Goal: Information Seeking & Learning: Check status

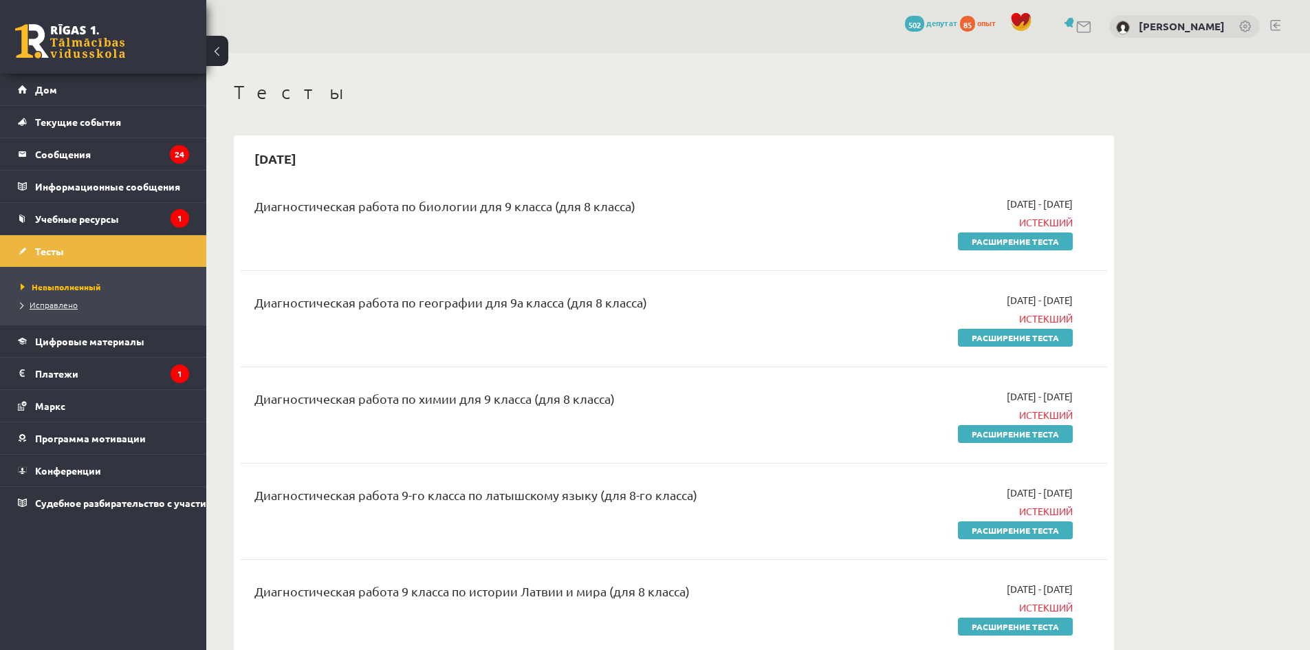
click at [51, 303] on font "Исправлено" at bounding box center [54, 304] width 48 height 11
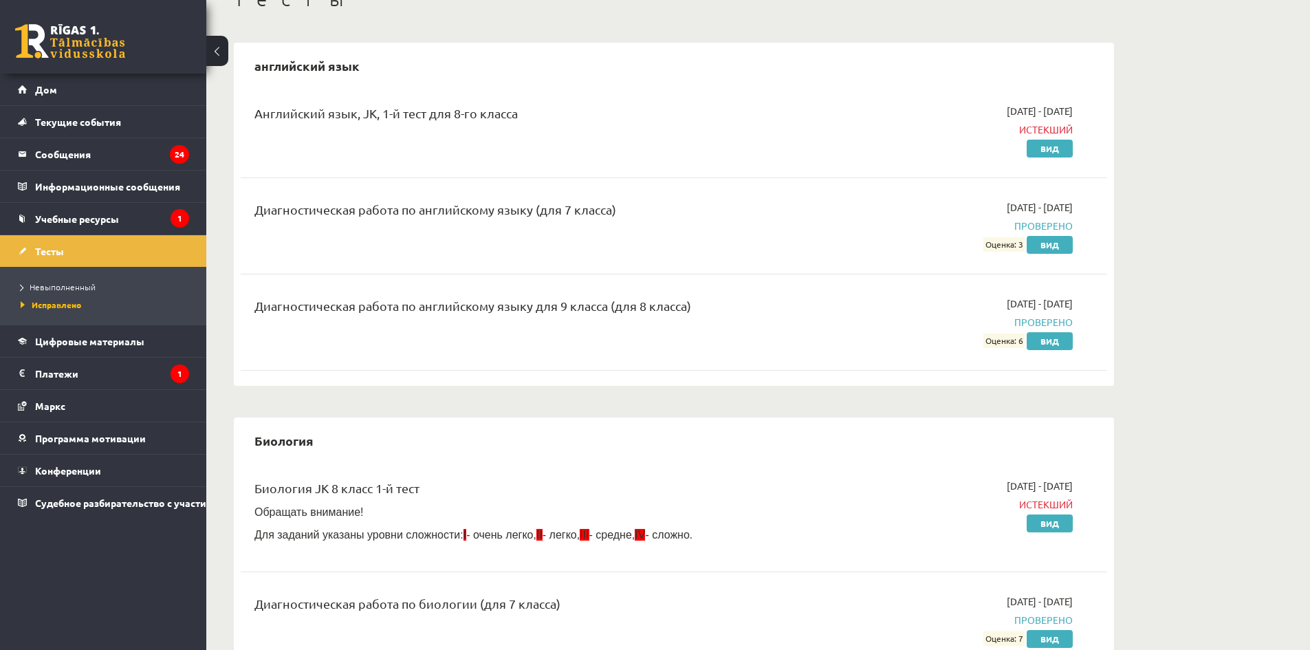
scroll to position [206, 0]
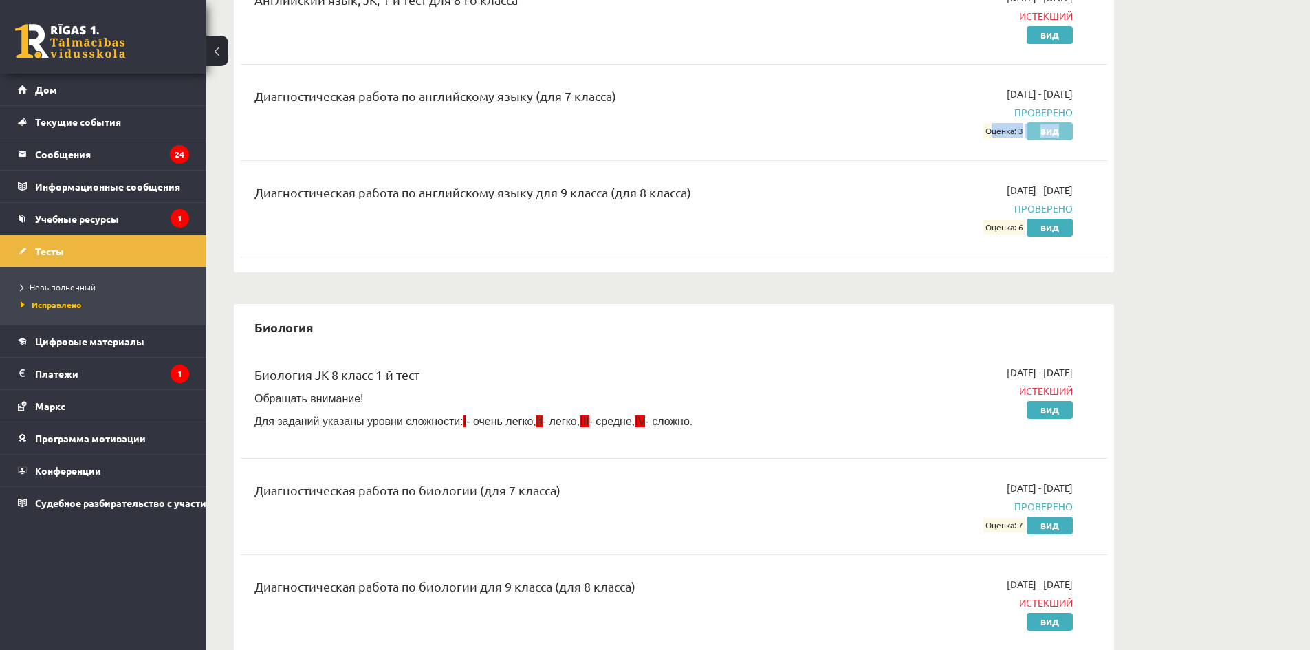
drag, startPoint x: 980, startPoint y: 132, endPoint x: 1063, endPoint y: 130, distance: 83.2
click at [1063, 129] on div "[DATE] - [DATE] Проверено Оценка: 3 Вид" at bounding box center [943, 113] width 280 height 52
drag, startPoint x: 975, startPoint y: 228, endPoint x: 1058, endPoint y: 234, distance: 83.4
click at [1058, 234] on div "[DATE] - [DATE] Проверено Оценка: 6 Вид" at bounding box center [943, 209] width 280 height 52
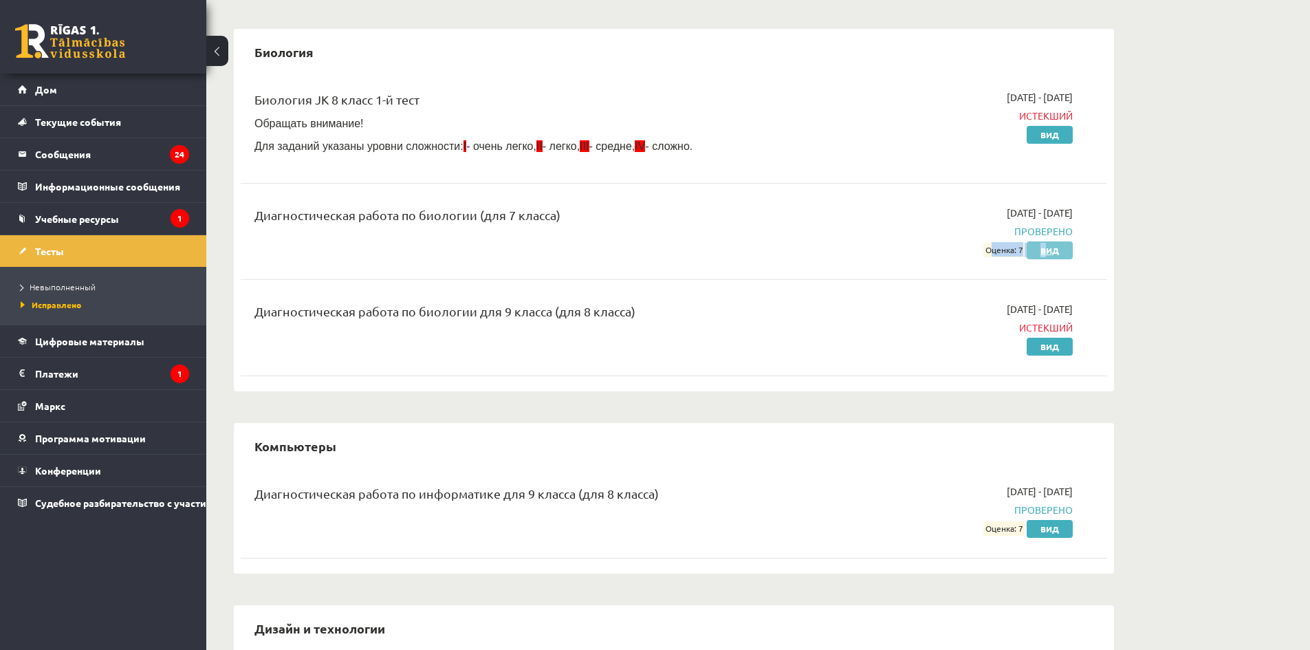
drag, startPoint x: 970, startPoint y: 254, endPoint x: 1047, endPoint y: 247, distance: 77.3
click at [1047, 247] on div "[DATE] - [DATE] Проверено Оценка: 7 Вид" at bounding box center [943, 232] width 280 height 52
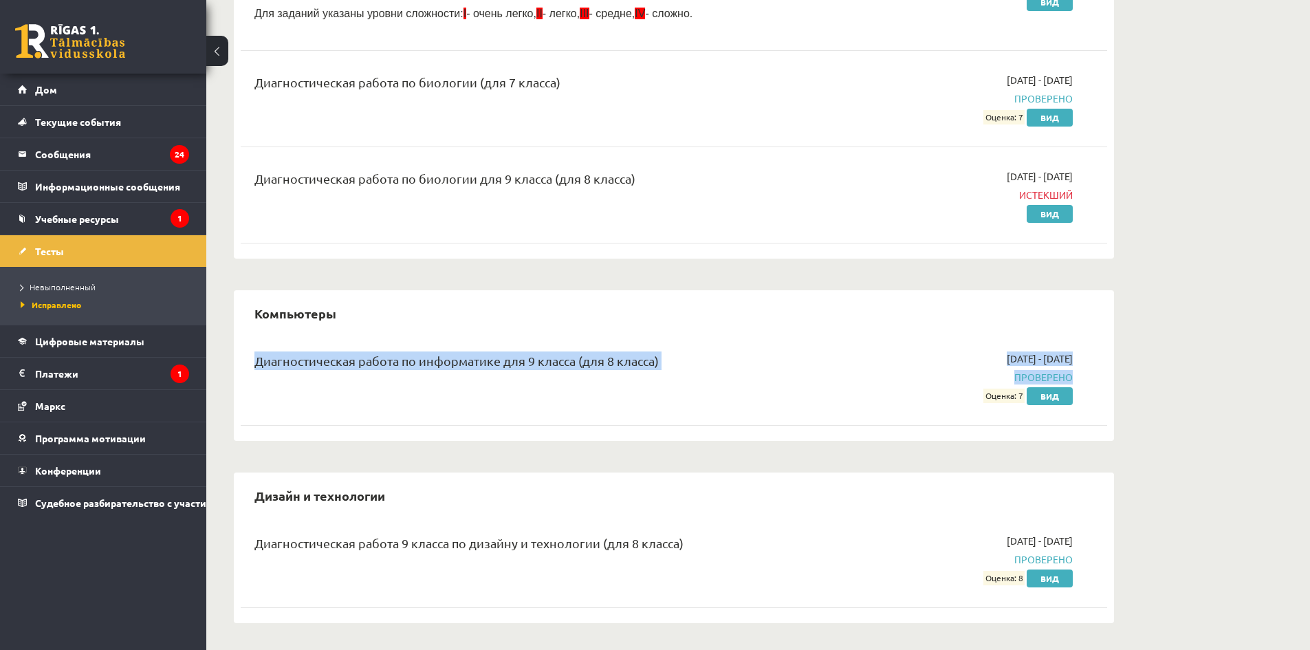
drag, startPoint x: 971, startPoint y: 317, endPoint x: 1058, endPoint y: 315, distance: 86.7
click at [1058, 315] on div "Компьютеры Диагностическая работа по информатике для 9 класса (для 8 класса) [D…" at bounding box center [674, 365] width 880 height 151
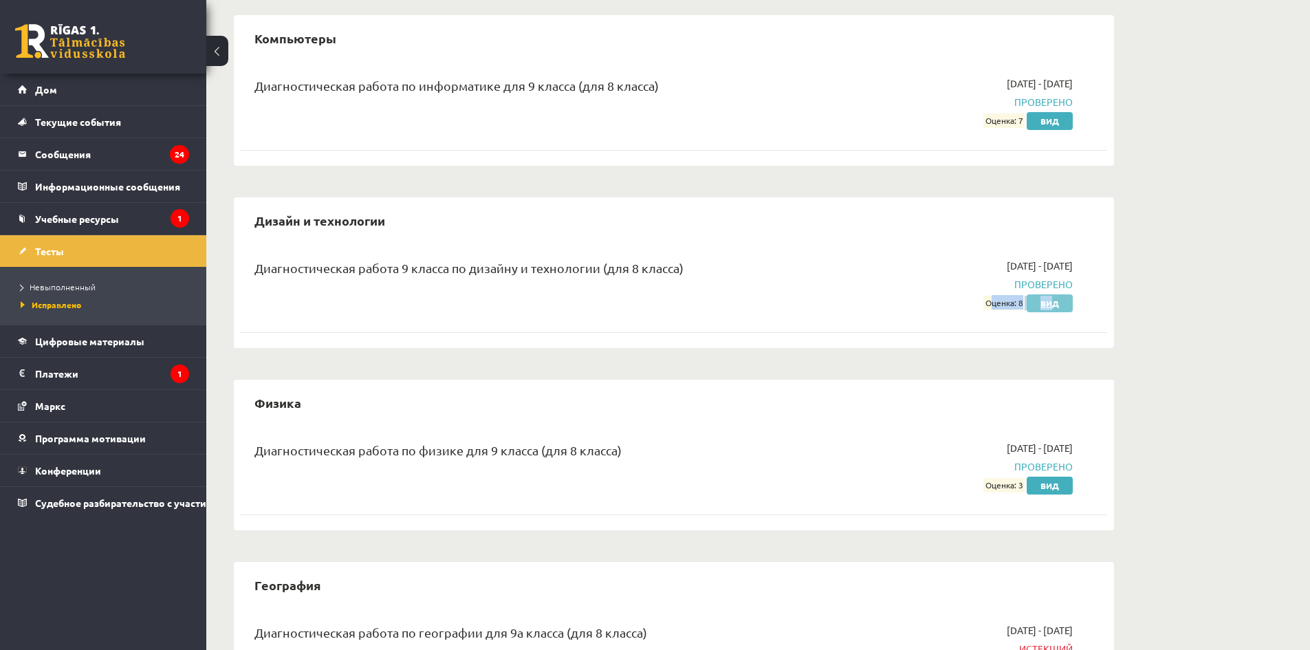
drag, startPoint x: 983, startPoint y: 301, endPoint x: 1054, endPoint y: 301, distance: 70.8
click at [1054, 301] on div "[DATE] - [DATE] Проверено Оценка: 8 Вид" at bounding box center [943, 285] width 280 height 52
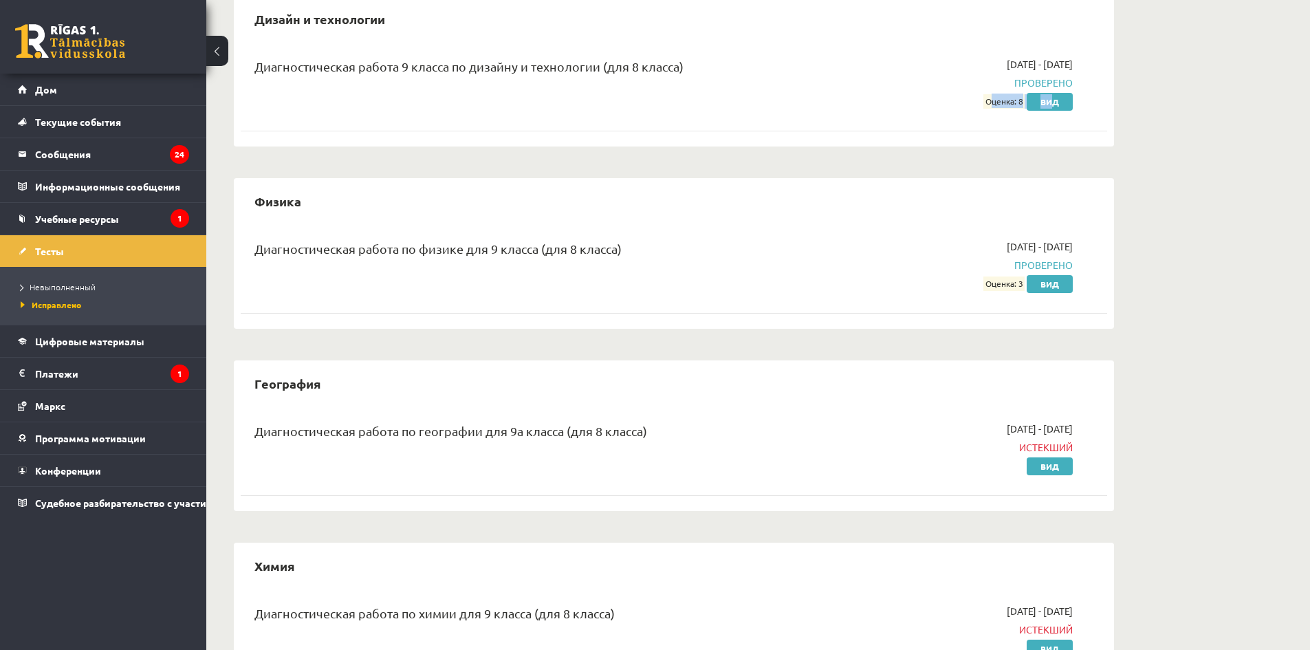
scroll to position [1096, 0]
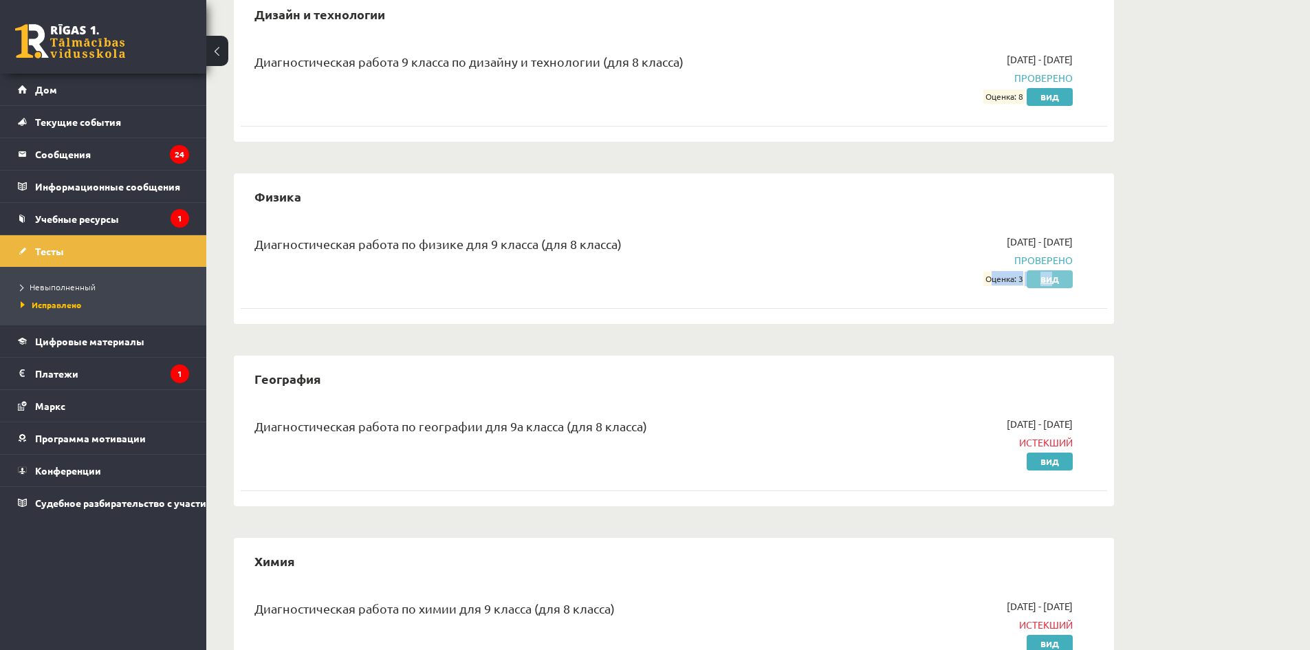
drag, startPoint x: 970, startPoint y: 288, endPoint x: 1050, endPoint y: 280, distance: 80.2
click at [1050, 280] on div "Диагностическая работа по физике для 9 класса (для 8 класса) [DATE] - [DATE] Пр…" at bounding box center [674, 260] width 867 height 79
click at [1112, 320] on div "Физика Диагностическая работа по физике для 9 класса (для 8 класса) [DATE] - [D…" at bounding box center [674, 248] width 880 height 151
